Goal: Navigation & Orientation: Understand site structure

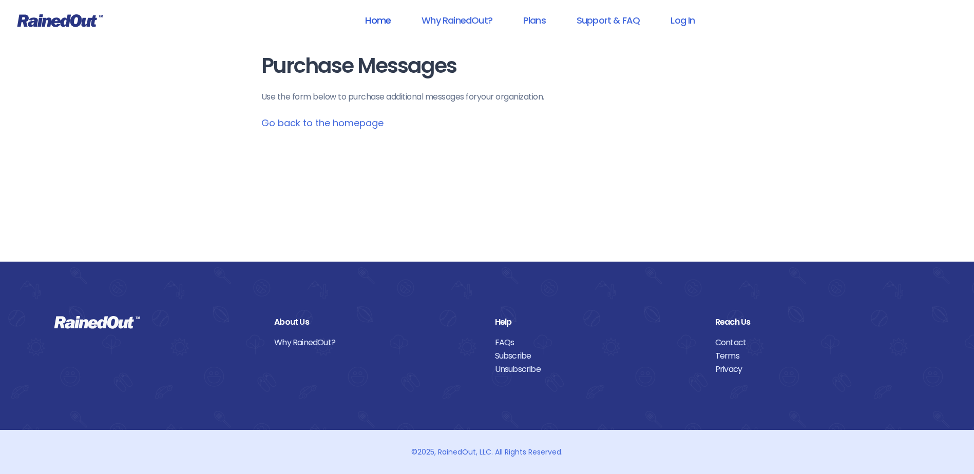
click at [372, 20] on link "Home" at bounding box center [378, 20] width 52 height 23
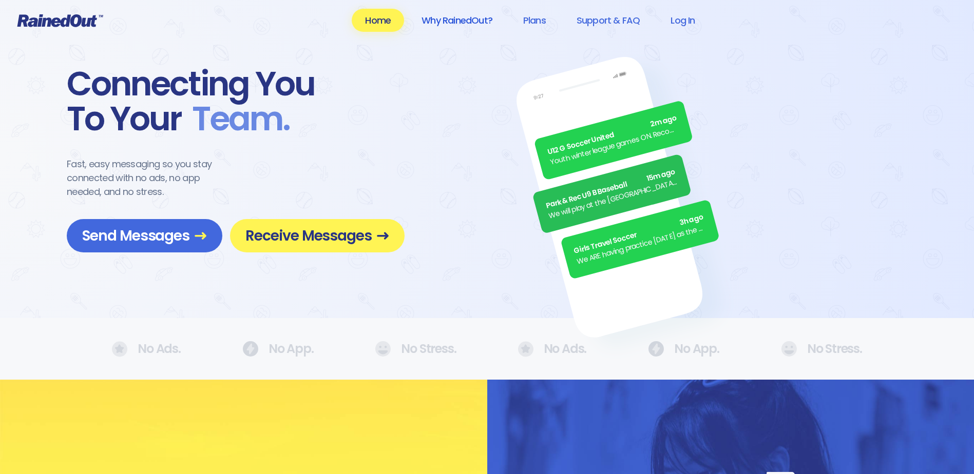
click at [459, 20] on link "Why RainedOut?" at bounding box center [457, 20] width 98 height 23
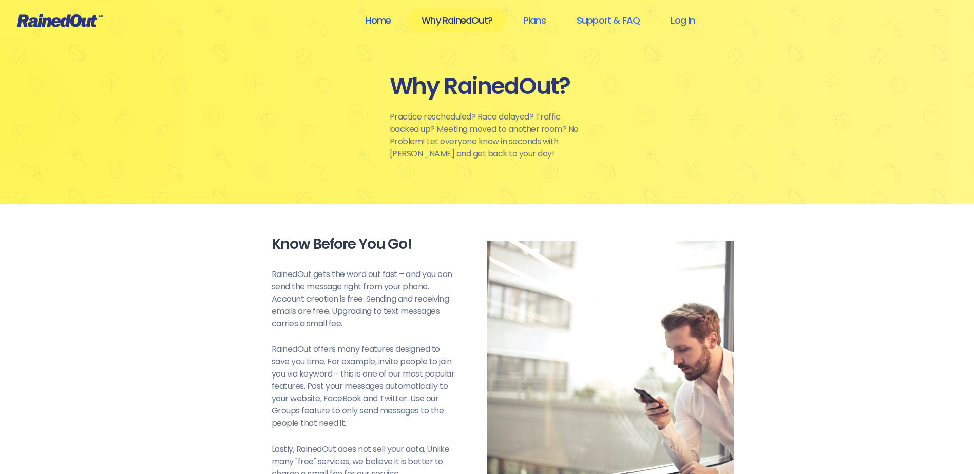
click at [383, 24] on link "Home" at bounding box center [378, 20] width 52 height 23
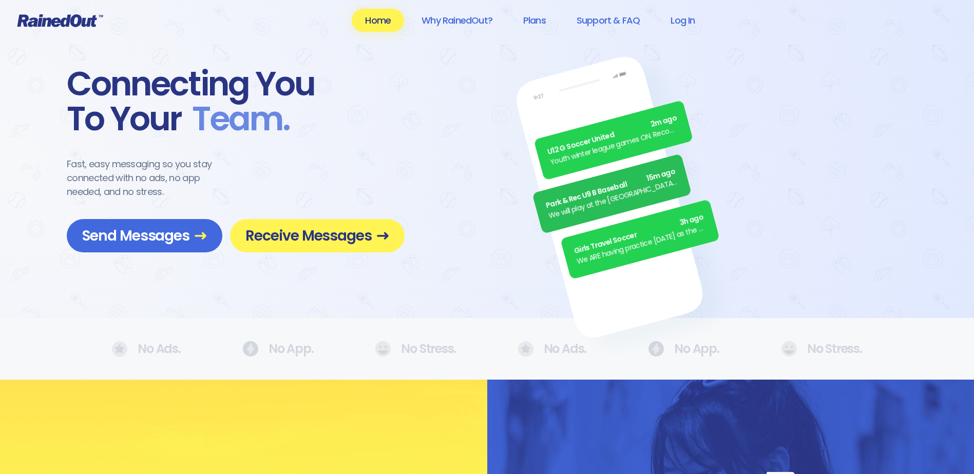
click at [51, 18] on icon at bounding box center [60, 20] width 86 height 13
